Goal: Information Seeking & Learning: Learn about a topic

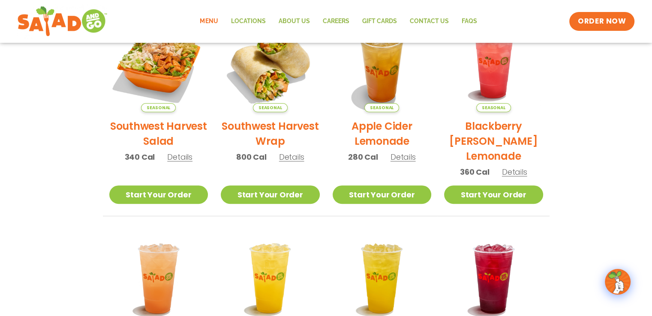
scroll to position [214, 0]
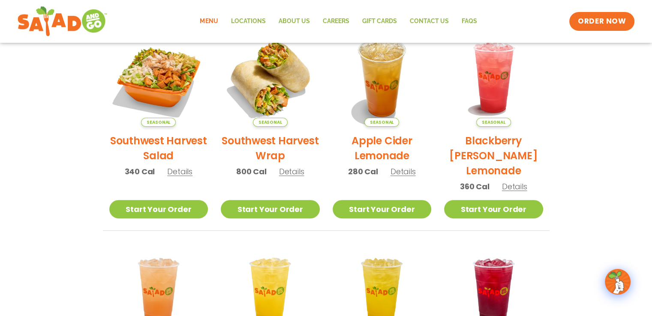
click at [179, 173] on span "Details" at bounding box center [179, 171] width 25 height 11
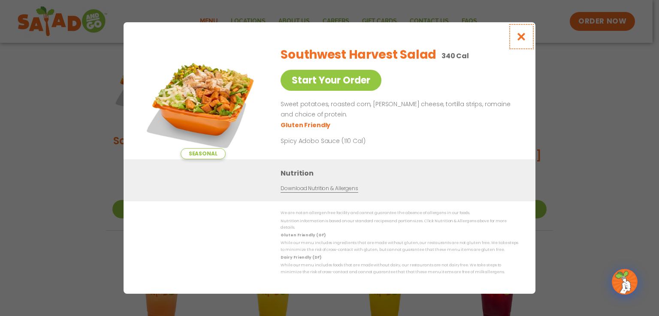
click at [518, 40] on icon "Close modal" at bounding box center [521, 36] width 11 height 9
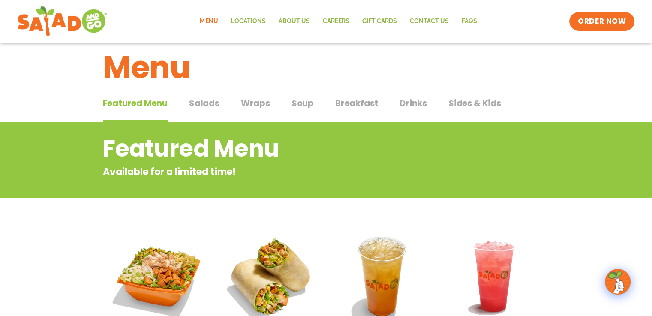
scroll to position [0, 0]
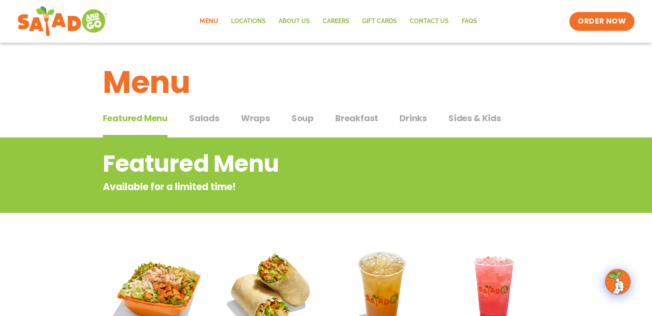
click at [353, 117] on span "Breakfast" at bounding box center [356, 118] width 43 height 13
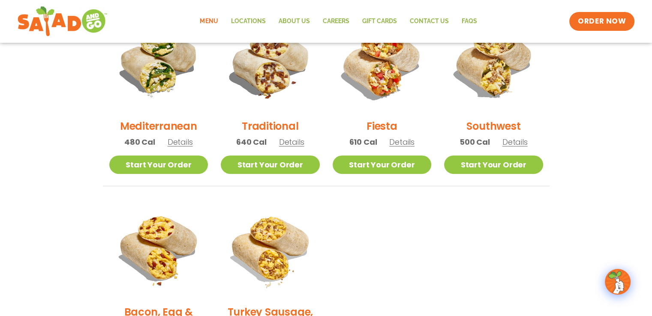
scroll to position [214, 0]
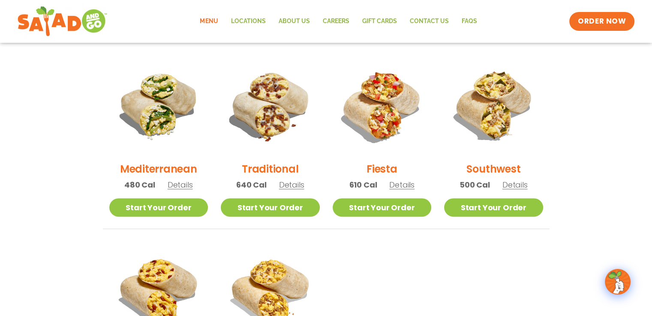
click at [184, 184] on span "Details" at bounding box center [180, 185] width 25 height 11
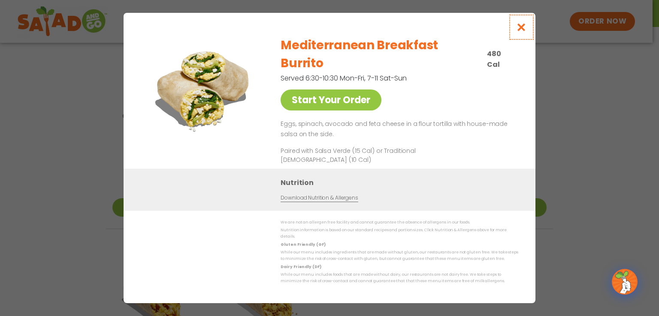
click at [522, 32] on icon "Close modal" at bounding box center [521, 27] width 11 height 9
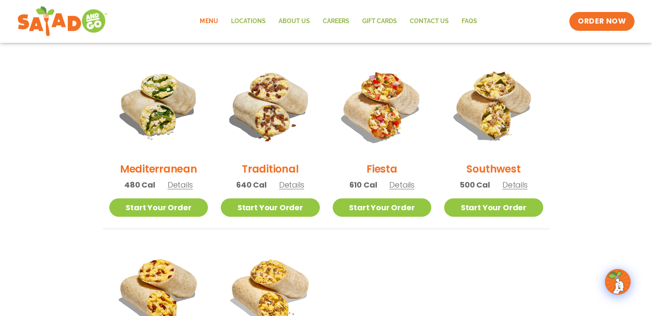
click at [404, 187] on span "Details" at bounding box center [401, 185] width 25 height 11
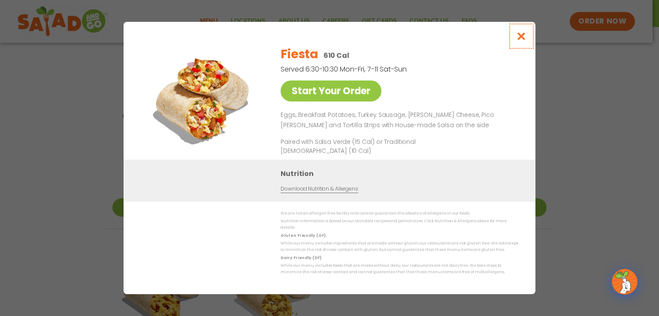
click at [522, 38] on icon "Close modal" at bounding box center [521, 36] width 11 height 9
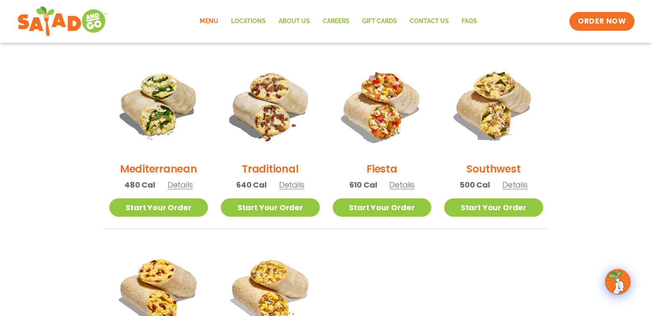
click at [506, 167] on h2 "Southwest" at bounding box center [493, 169] width 54 height 15
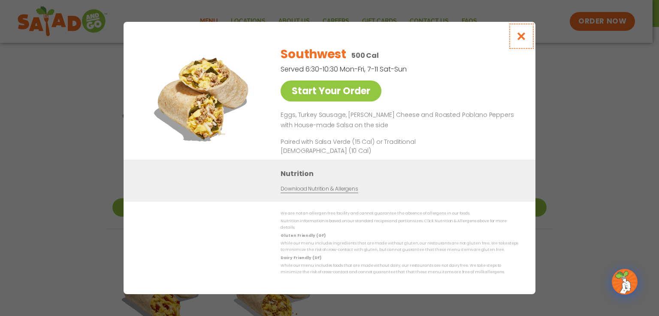
click at [521, 39] on icon "Close modal" at bounding box center [521, 36] width 11 height 9
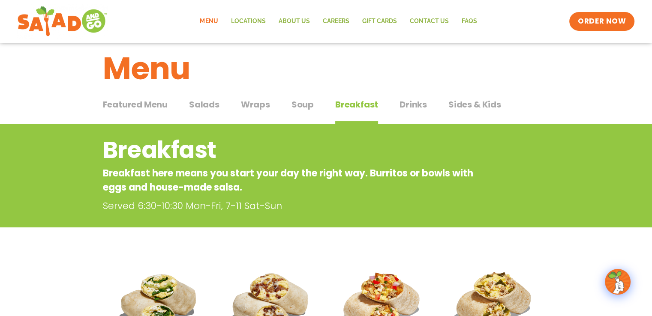
scroll to position [0, 0]
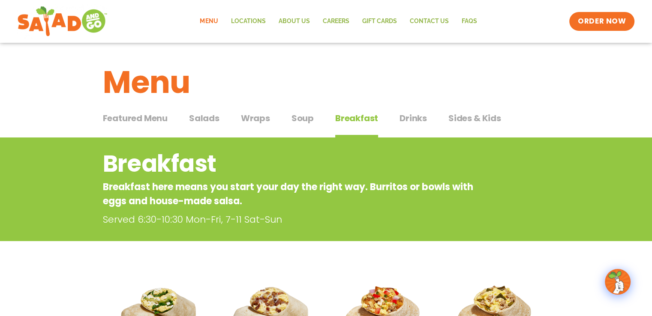
click at [410, 119] on span "Drinks" at bounding box center [413, 118] width 27 height 13
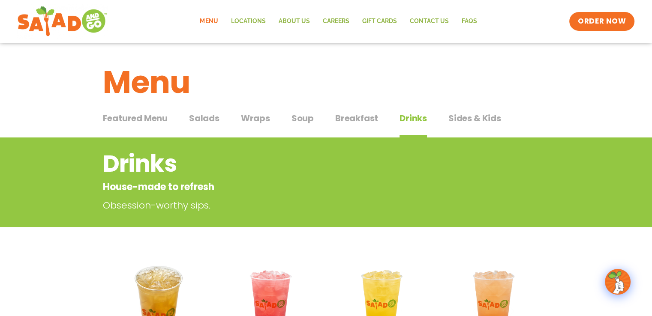
click at [306, 117] on span "Soup" at bounding box center [303, 118] width 22 height 13
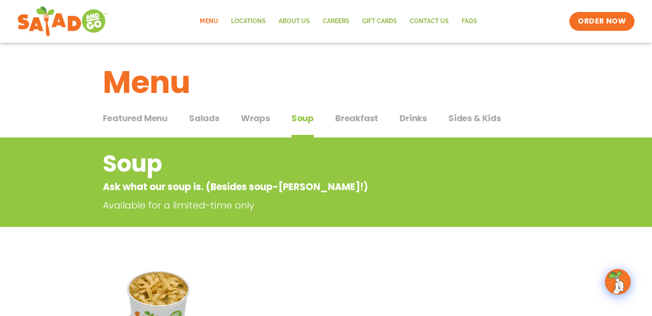
click at [205, 119] on span "Salads" at bounding box center [204, 118] width 30 height 13
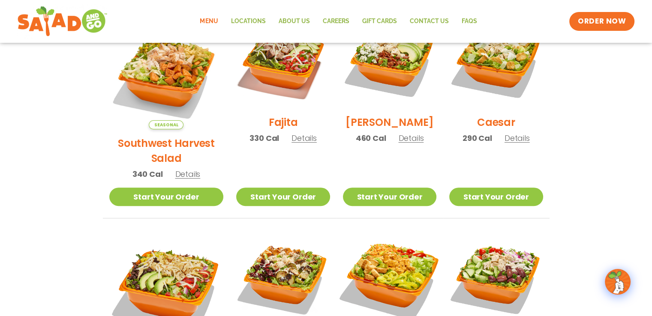
scroll to position [257, 0]
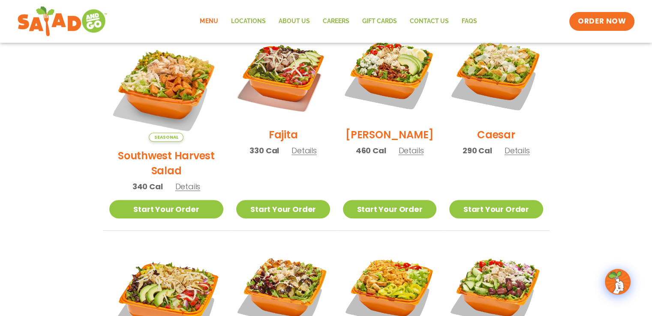
click at [292, 156] on span "Details" at bounding box center [304, 150] width 25 height 11
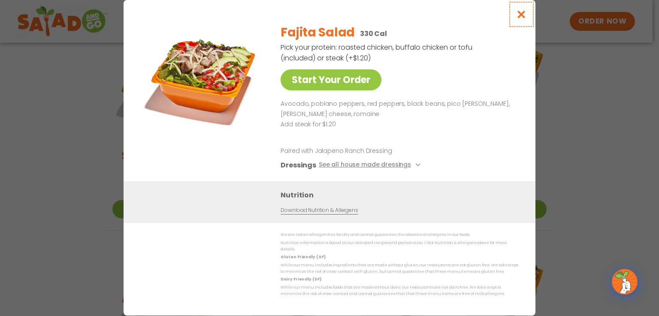
click at [521, 17] on icon "Close modal" at bounding box center [521, 14] width 11 height 9
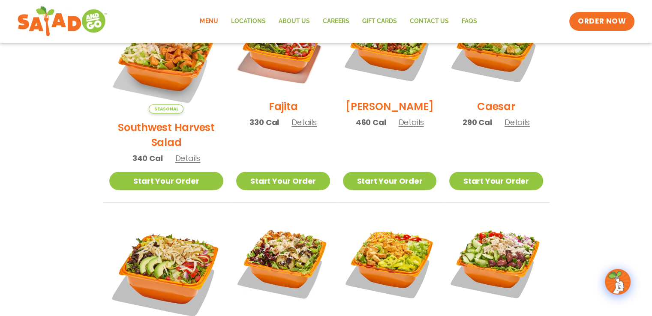
scroll to position [300, 0]
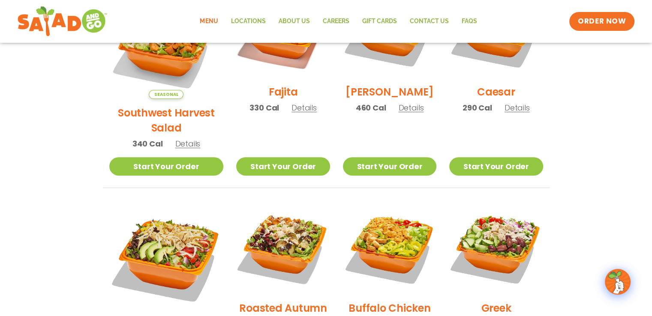
click at [509, 113] on span "Details" at bounding box center [517, 107] width 25 height 11
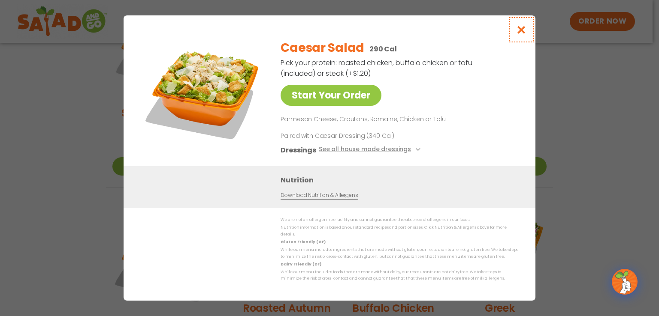
click at [520, 32] on icon "Close modal" at bounding box center [521, 29] width 11 height 9
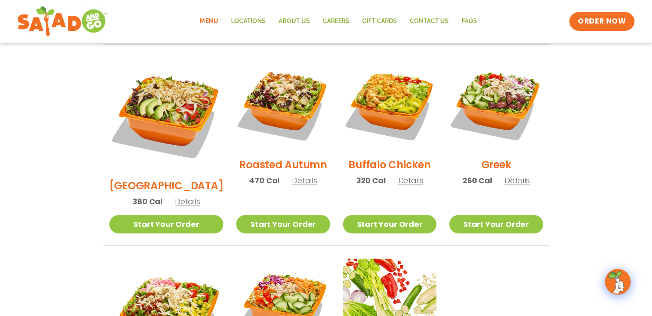
scroll to position [429, 0]
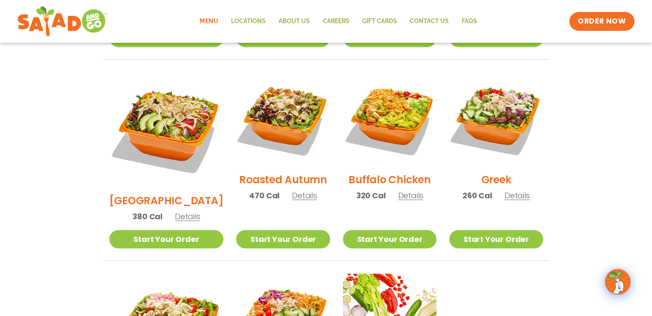
click at [178, 211] on span "Details" at bounding box center [187, 216] width 25 height 11
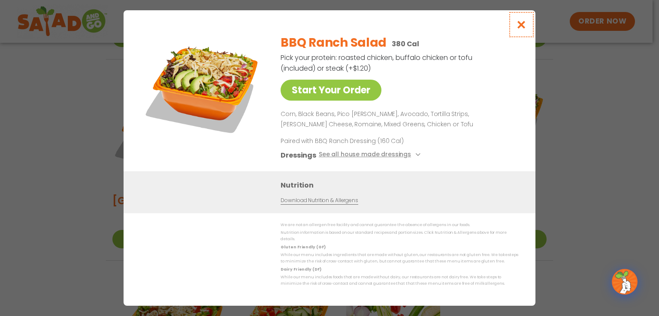
click at [521, 28] on icon "Close modal" at bounding box center [521, 24] width 11 height 9
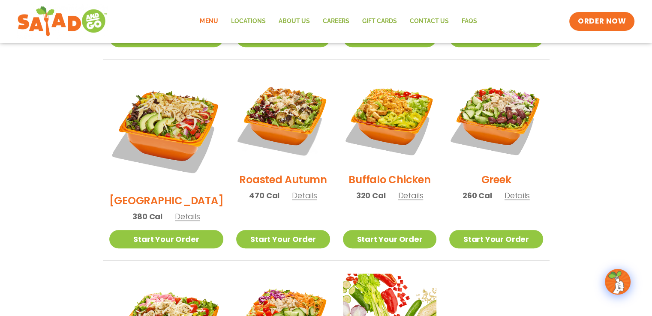
click at [294, 190] on span "Details" at bounding box center [304, 195] width 25 height 11
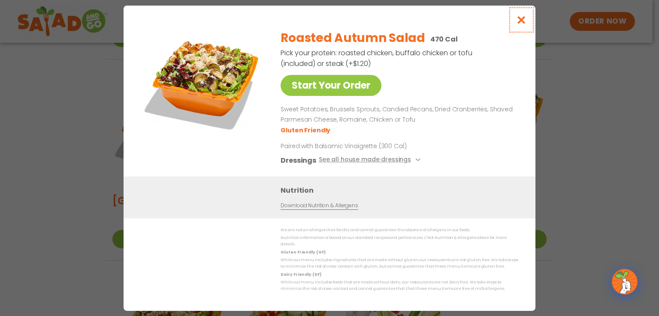
click at [519, 23] on icon "Close modal" at bounding box center [521, 19] width 11 height 9
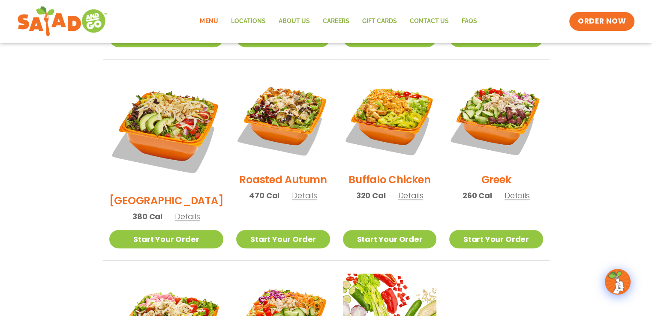
click at [403, 190] on span "Details" at bounding box center [410, 195] width 25 height 11
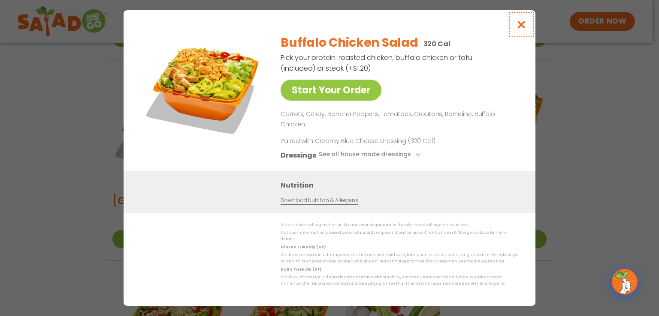
click at [521, 29] on icon "Close modal" at bounding box center [521, 24] width 11 height 9
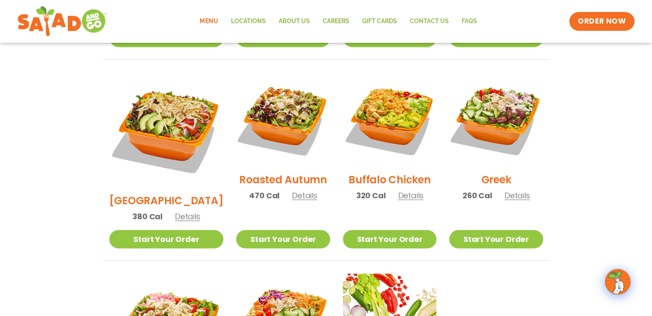
click at [515, 190] on span "Details" at bounding box center [517, 195] width 25 height 11
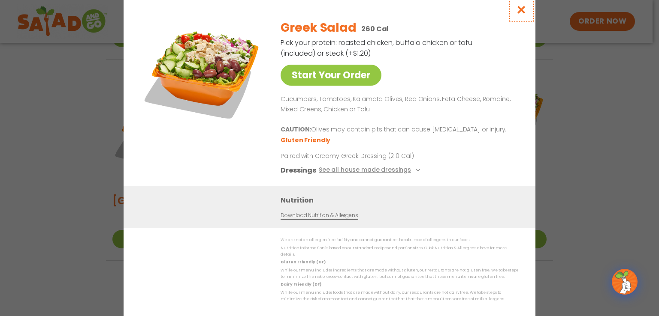
click at [520, 14] on icon "Close modal" at bounding box center [521, 9] width 11 height 9
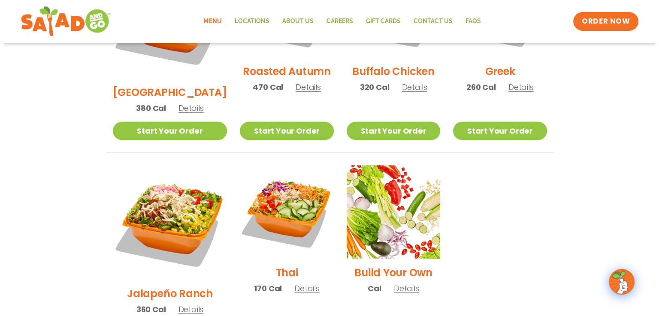
scroll to position [557, 0]
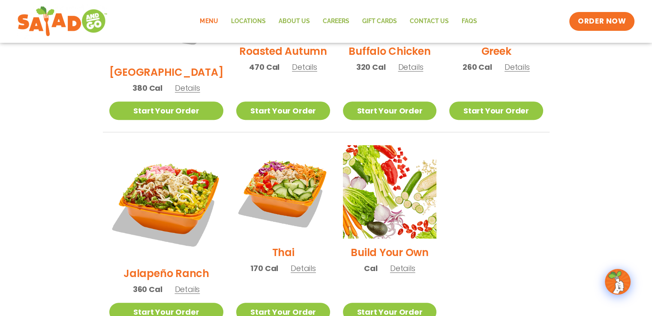
click at [291, 263] on span "Details" at bounding box center [303, 268] width 25 height 11
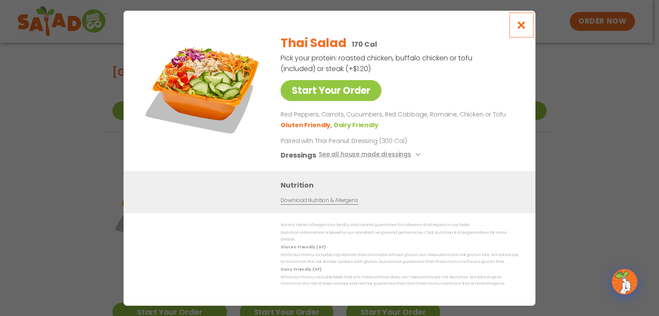
click at [520, 24] on icon "Close modal" at bounding box center [521, 25] width 11 height 9
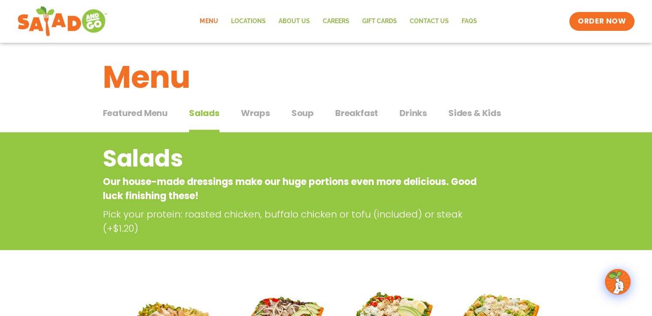
scroll to position [0, 0]
